Goal: Task Accomplishment & Management: Manage account settings

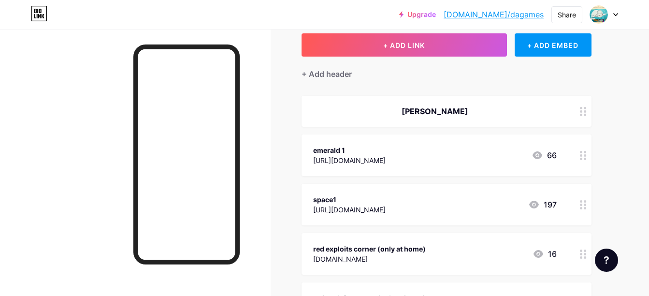
scroll to position [57, 0]
click at [581, 159] on circle at bounding box center [581, 158] width 2 height 2
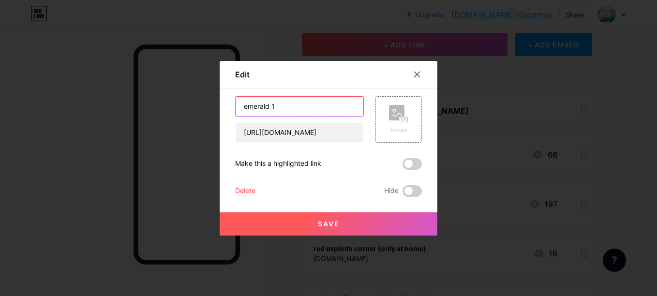
click at [330, 112] on input "emerald 1" at bounding box center [299, 106] width 128 height 19
type input "emerald 1 NO WORK"
click at [354, 225] on button "Save" at bounding box center [329, 223] width 218 height 23
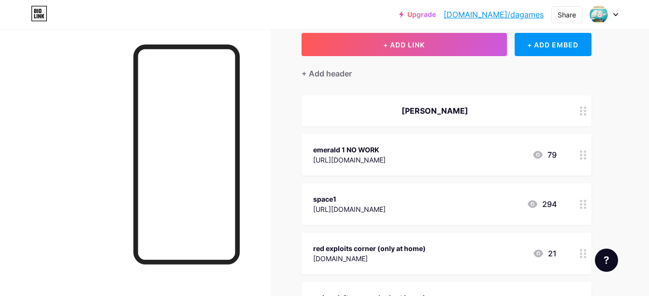
click at [585, 153] on icon at bounding box center [583, 154] width 7 height 9
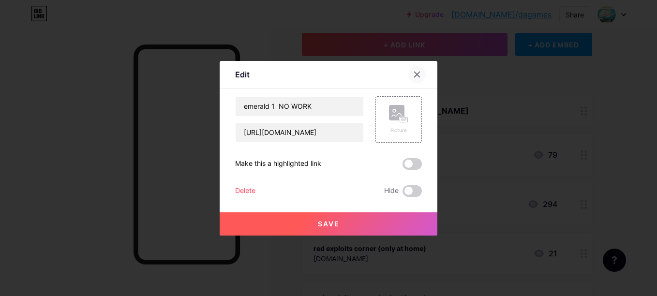
click at [424, 72] on div at bounding box center [416, 74] width 17 height 17
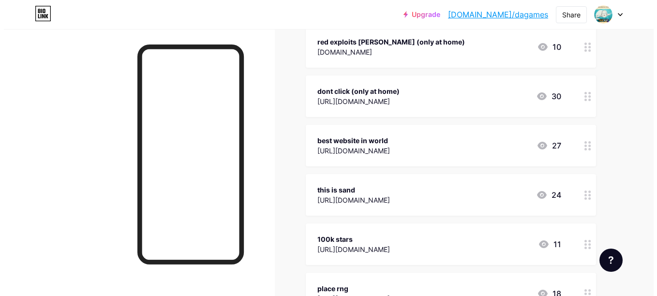
scroll to position [416, 0]
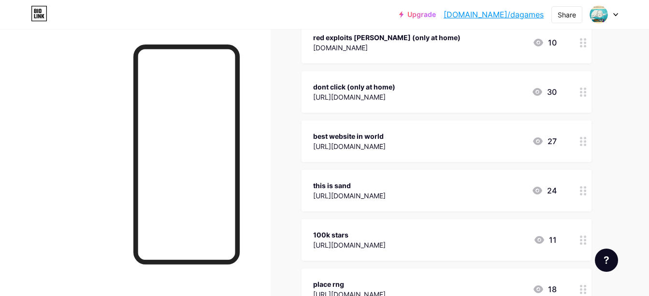
click at [574, 140] on div "best website in world [URL][DOMAIN_NAME] 27" at bounding box center [447, 141] width 290 height 42
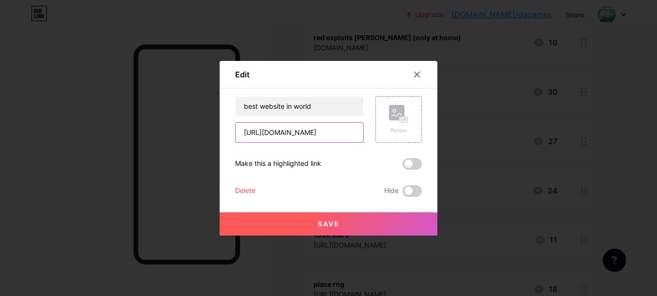
click at [353, 133] on input "[URL][DOMAIN_NAME]" at bounding box center [299, 132] width 128 height 19
type input "[URL][DOMAIN_NAME]"
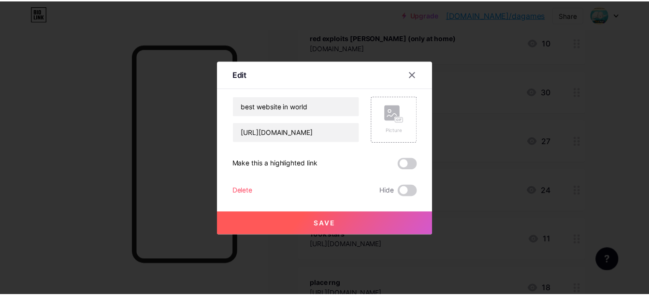
scroll to position [0, 0]
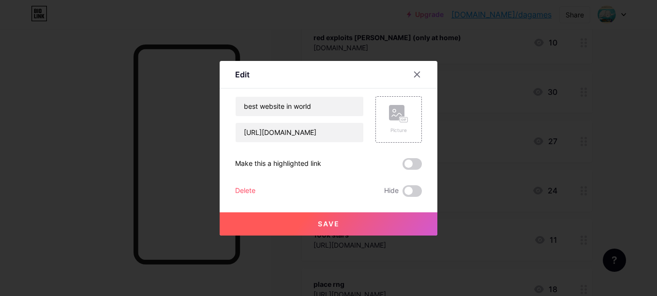
click at [353, 221] on button "Save" at bounding box center [329, 223] width 218 height 23
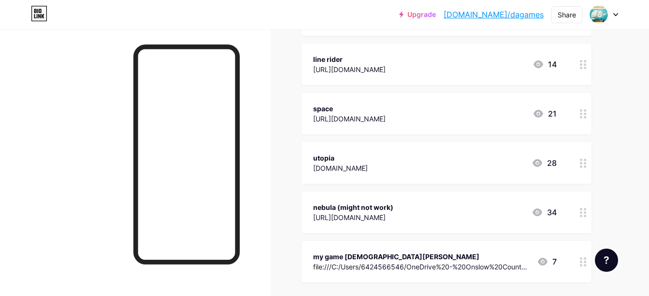
scroll to position [889, 0]
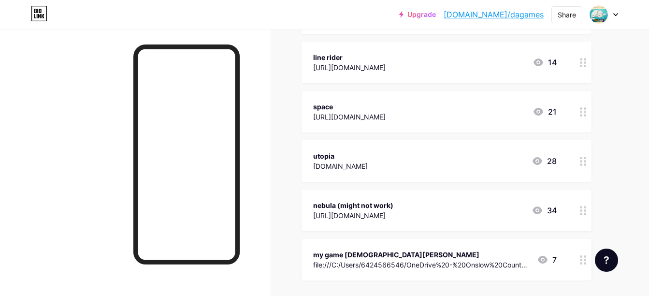
click at [567, 161] on div "utopia [DOMAIN_NAME] 28" at bounding box center [447, 161] width 290 height 42
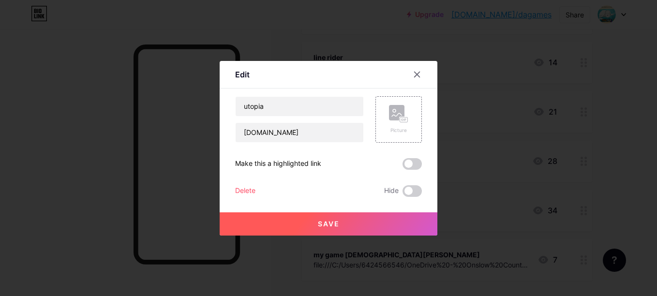
click at [251, 191] on div "Delete" at bounding box center [245, 191] width 20 height 12
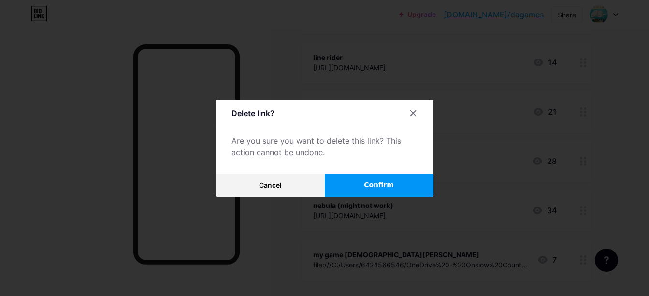
click at [376, 177] on button "Confirm" at bounding box center [379, 185] width 109 height 23
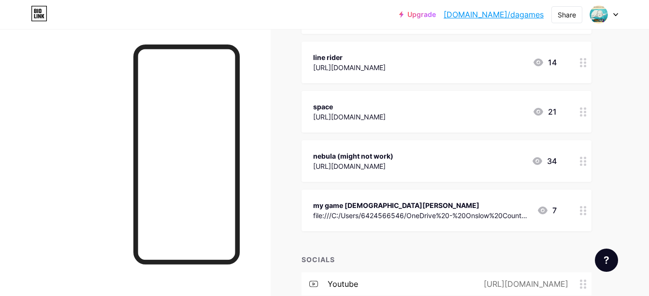
click at [587, 159] on div at bounding box center [583, 161] width 16 height 42
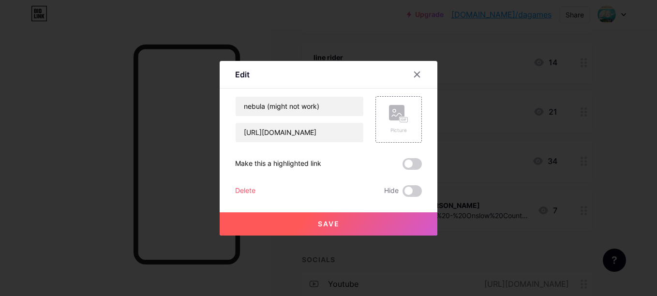
click at [256, 192] on div "Delete Hide" at bounding box center [328, 191] width 187 height 12
click at [244, 192] on div "Delete" at bounding box center [245, 191] width 20 height 12
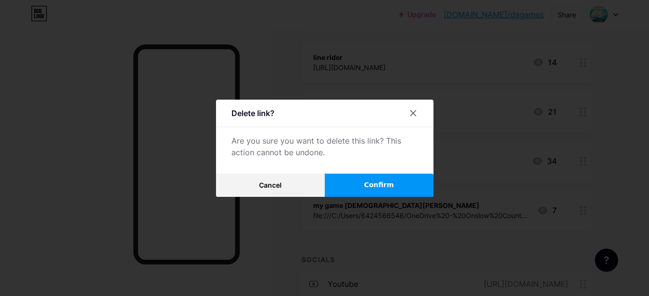
click at [352, 186] on button "Confirm" at bounding box center [379, 185] width 109 height 23
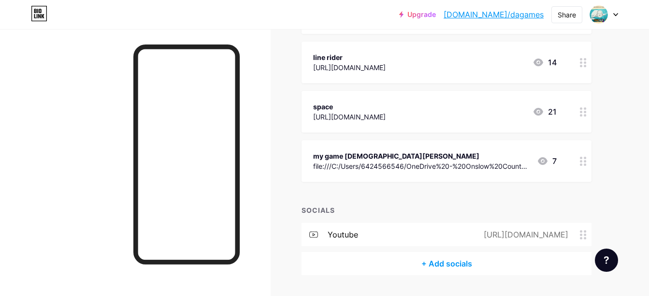
click at [586, 164] on circle at bounding box center [585, 164] width 2 height 2
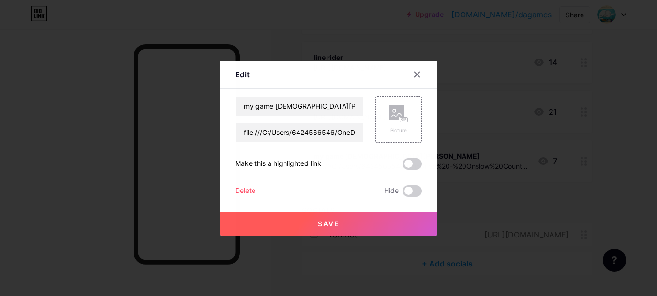
click at [244, 189] on div "Delete" at bounding box center [245, 191] width 20 height 12
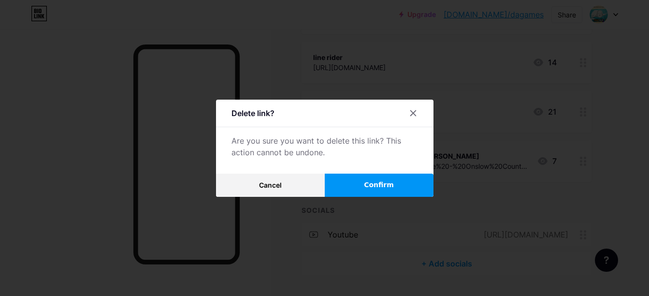
click at [368, 184] on button "Confirm" at bounding box center [379, 185] width 109 height 23
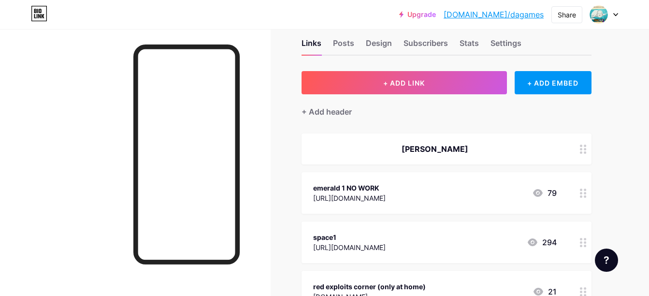
scroll to position [18, 0]
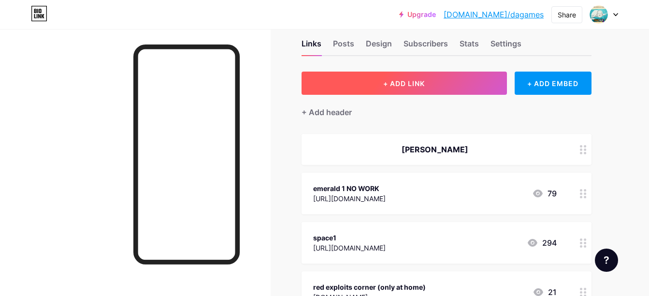
click at [372, 88] on button "+ ADD LINK" at bounding box center [405, 83] width 206 height 23
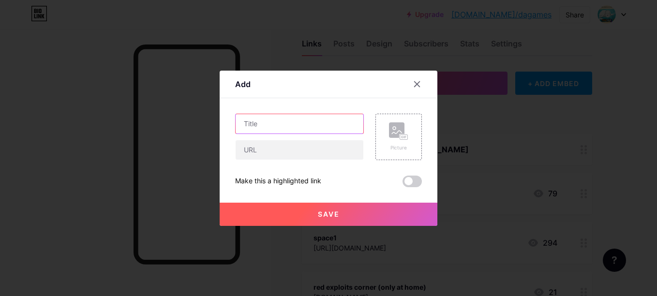
click at [323, 118] on input "text" at bounding box center [299, 123] width 128 height 19
paste input "[URL][DOMAIN_NAME]"
type input "[URL][DOMAIN_NAME]"
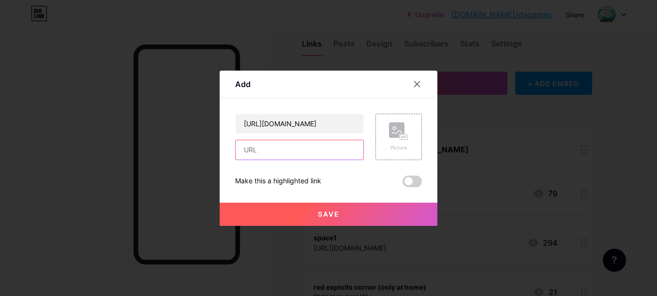
click at [343, 148] on input "text" at bounding box center [299, 149] width 128 height 19
paste input "[URL][DOMAIN_NAME]"
type input "[URL][DOMAIN_NAME]"
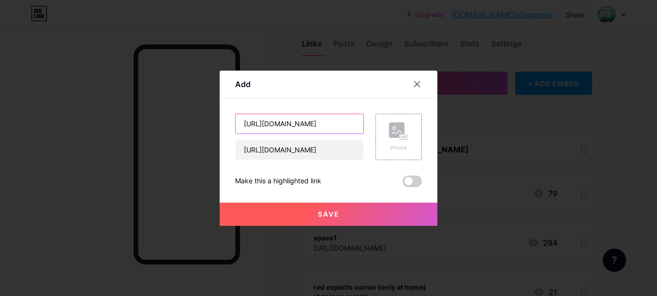
drag, startPoint x: 348, startPoint y: 125, endPoint x: 191, endPoint y: 135, distance: 157.5
click at [191, 135] on div "Add Content YouTube Play YouTube video without leaving your page. ADD Vimeo Pla…" at bounding box center [328, 148] width 657 height 296
type input "cookie clicker time"
click at [260, 213] on button "Save" at bounding box center [329, 214] width 218 height 23
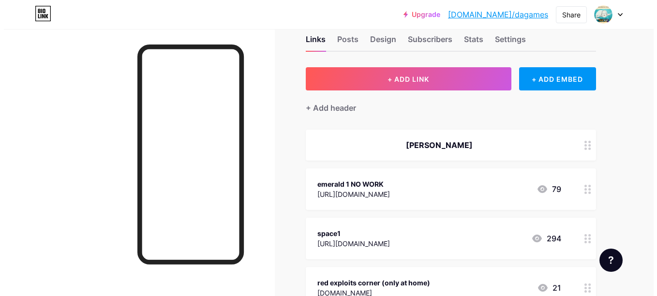
scroll to position [0, 0]
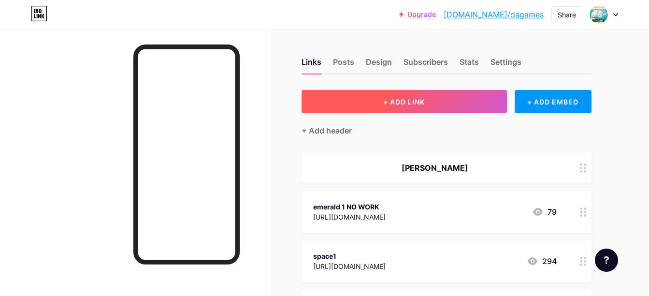
click at [362, 104] on button "+ ADD LINK" at bounding box center [405, 101] width 206 height 23
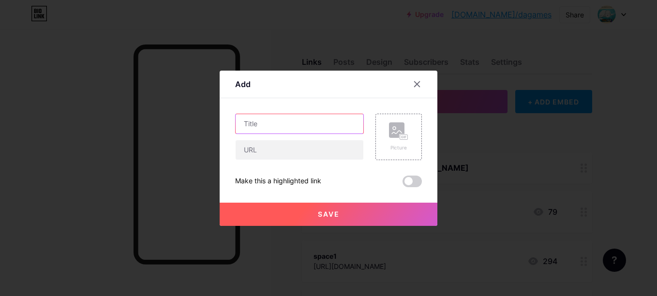
click at [300, 126] on input "text" at bounding box center [299, 123] width 128 height 19
type input "legendary sounboard"
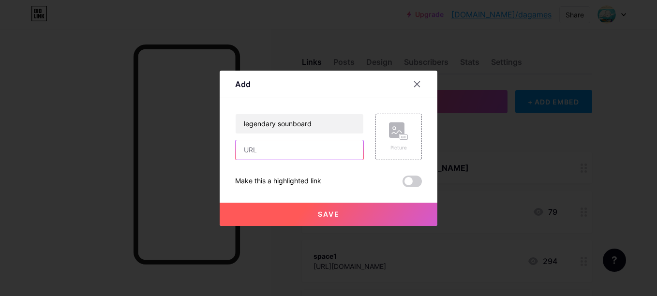
click at [284, 157] on input "text" at bounding box center [299, 149] width 128 height 19
paste input "[URL][DOMAIN_NAME]"
type input "[URL][DOMAIN_NAME]"
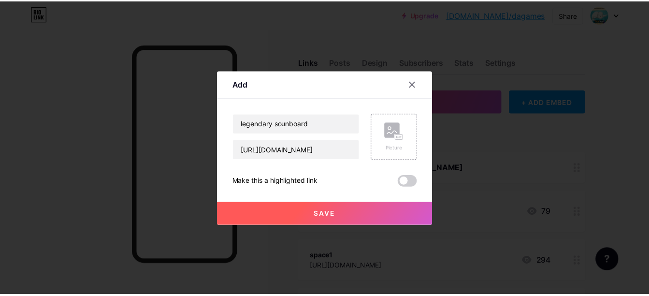
scroll to position [0, 0]
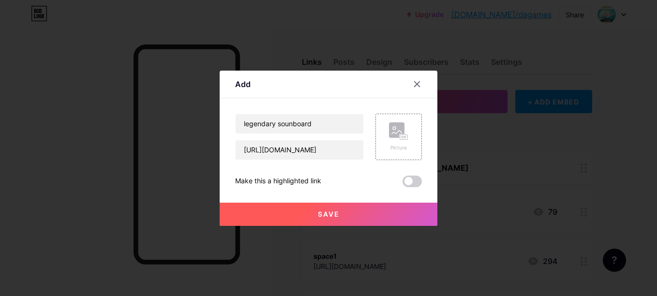
click at [332, 211] on span "Save" at bounding box center [329, 214] width 22 height 8
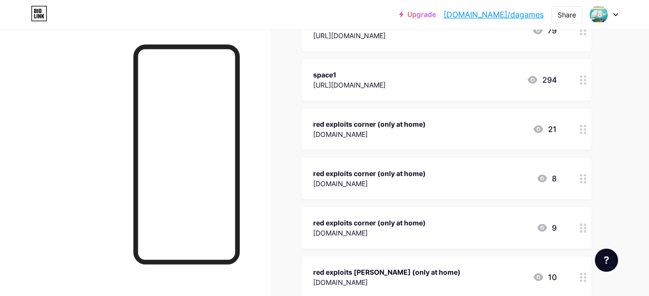
scroll to position [184, 0]
